Goal: Information Seeking & Learning: Understand process/instructions

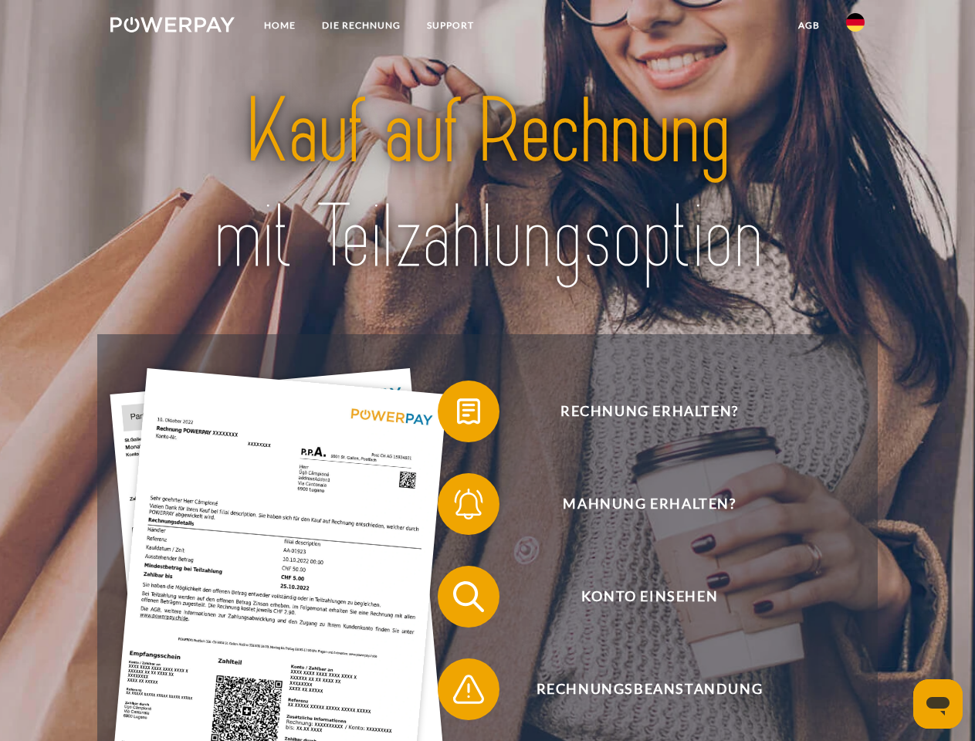
click at [172, 27] on img at bounding box center [172, 24] width 124 height 15
click at [855, 27] on img at bounding box center [855, 22] width 19 height 19
click at [808, 25] on link "agb" at bounding box center [809, 26] width 48 height 28
click at [457, 414] on span at bounding box center [445, 411] width 77 height 77
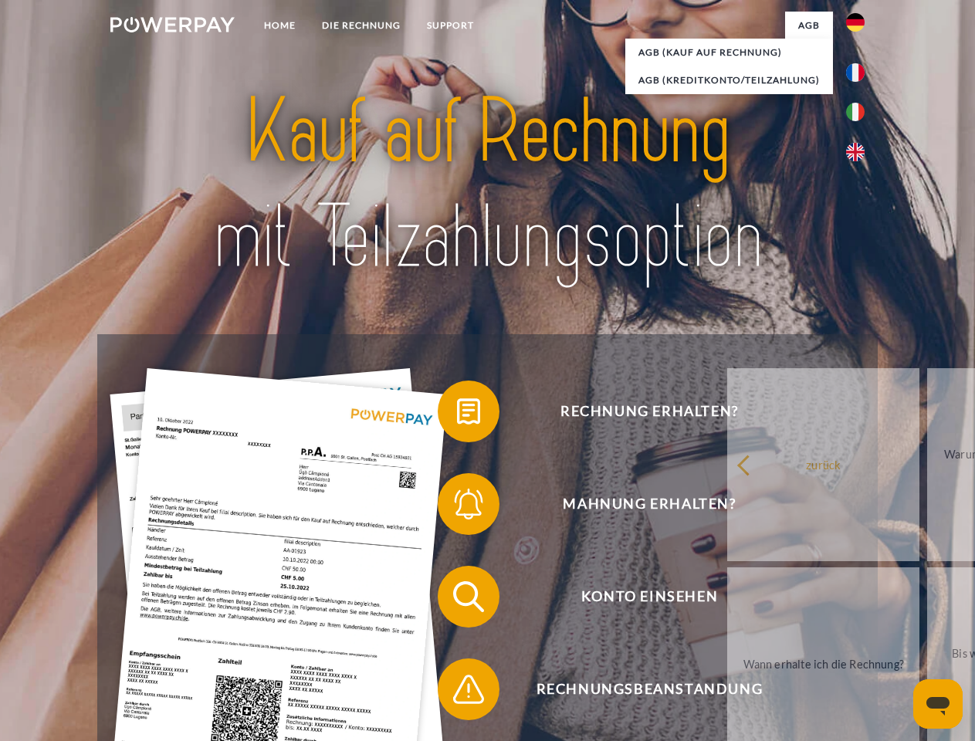
click at [457, 507] on span at bounding box center [445, 503] width 77 height 77
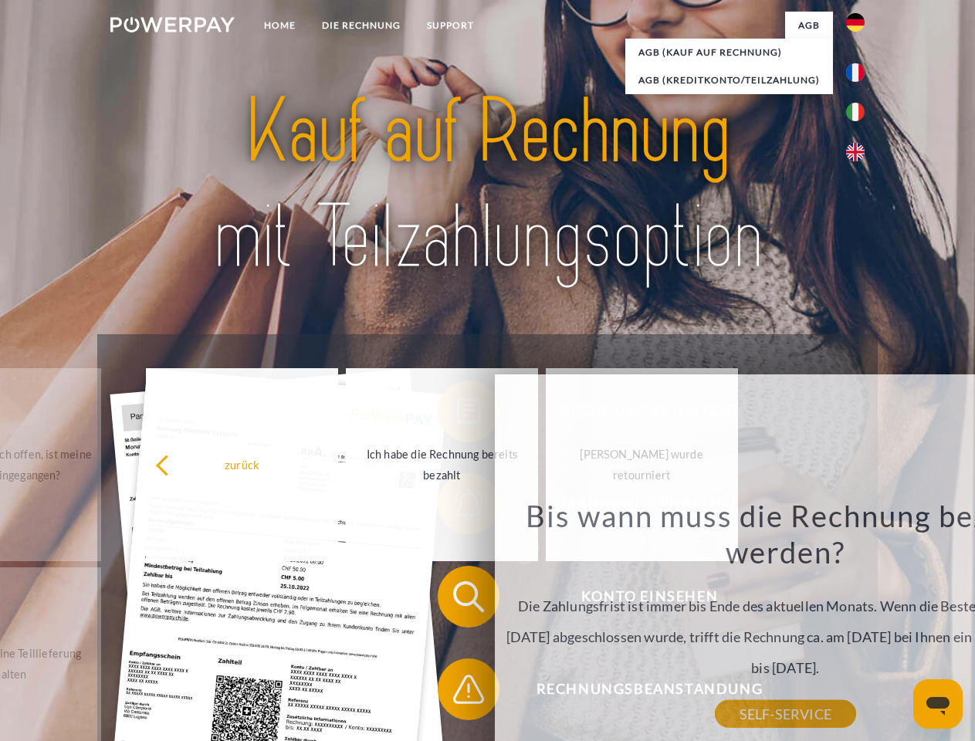
click at [457, 692] on span at bounding box center [445, 689] width 77 height 77
click at [938, 704] on icon "Messaging-Fenster öffnen" at bounding box center [937, 706] width 23 height 19
